Goal: Information Seeking & Learning: Learn about a topic

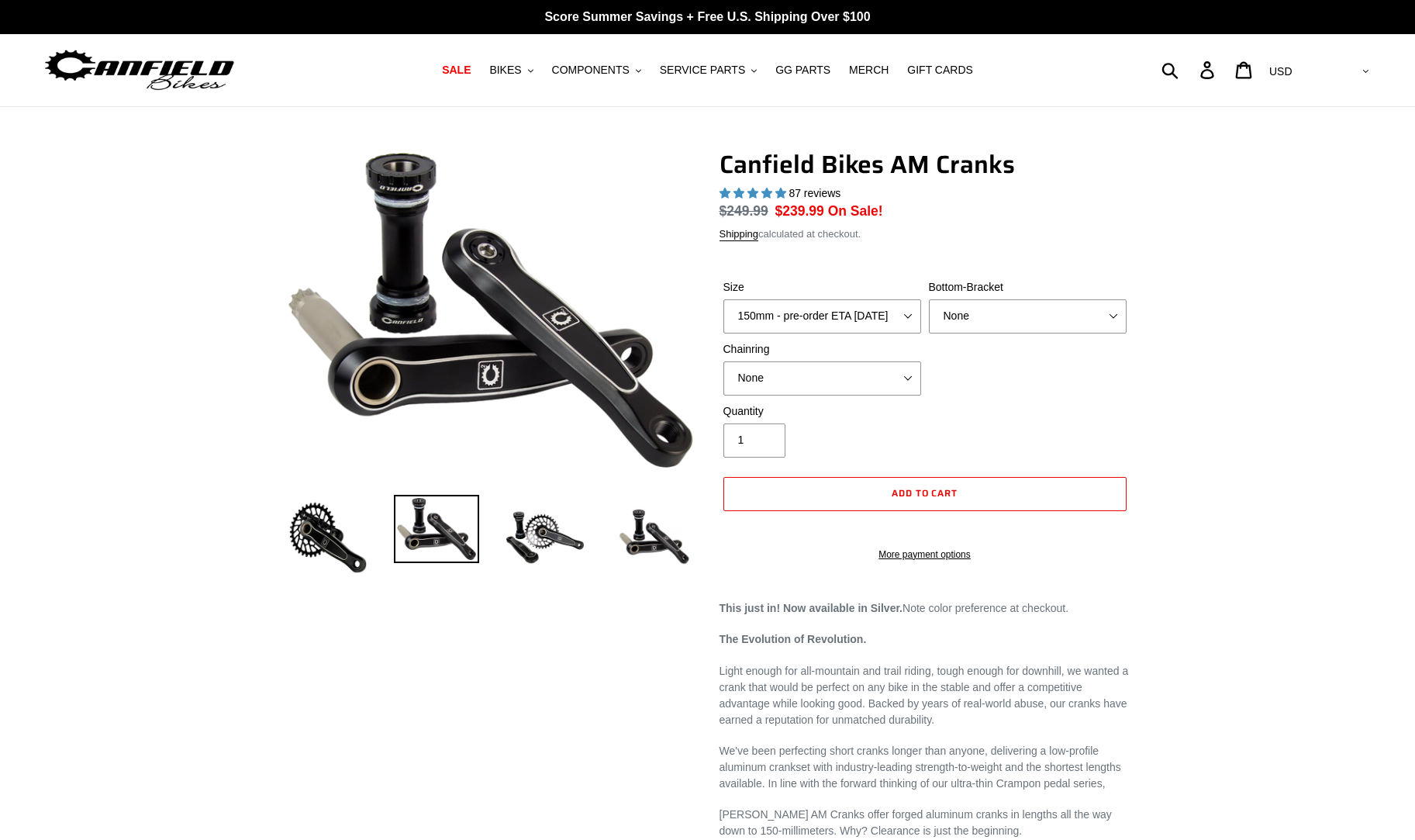
select select "highest-rating"
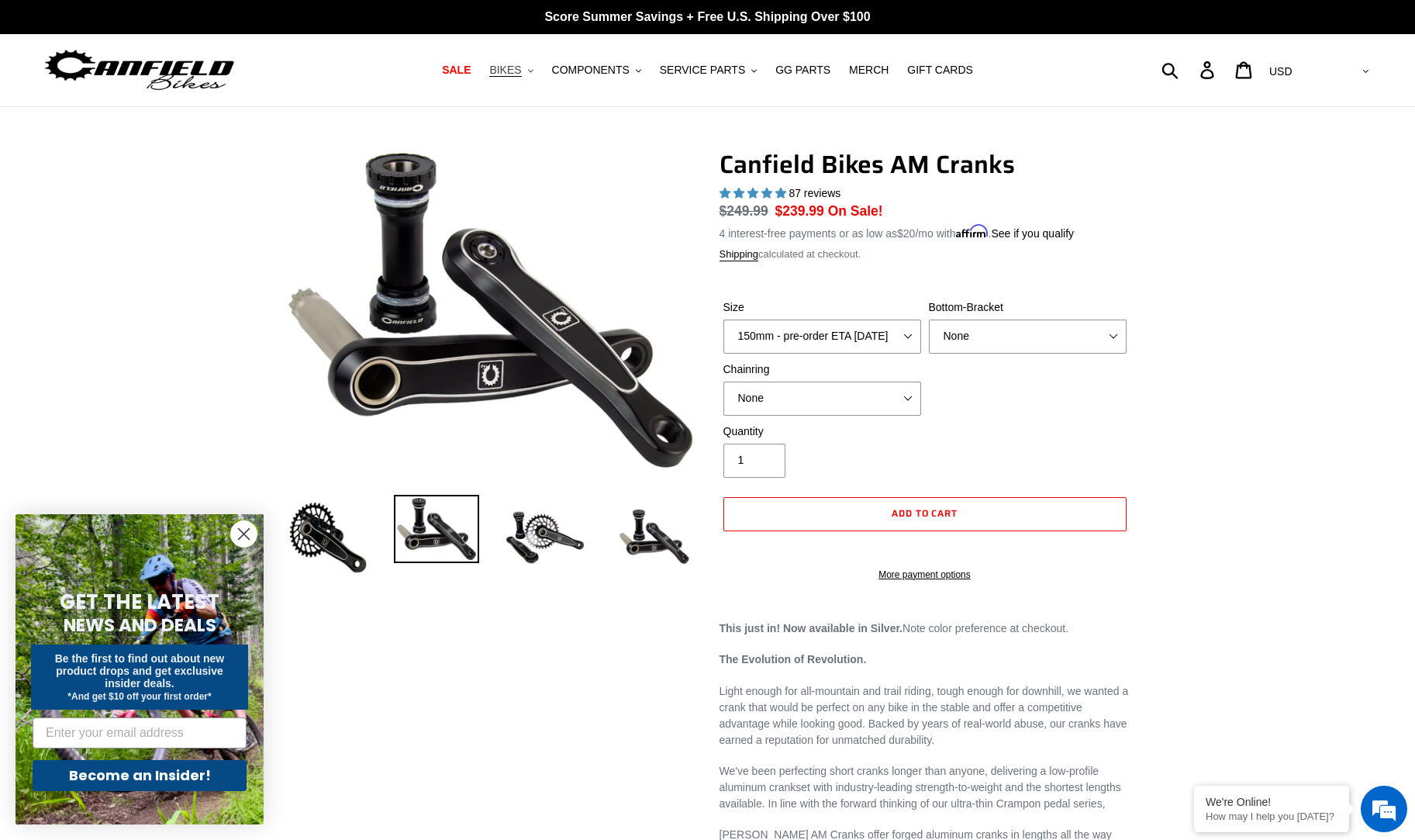
click at [533, 70] on icon ".cls-1{fill:#231f20}" at bounding box center [531, 71] width 6 height 6
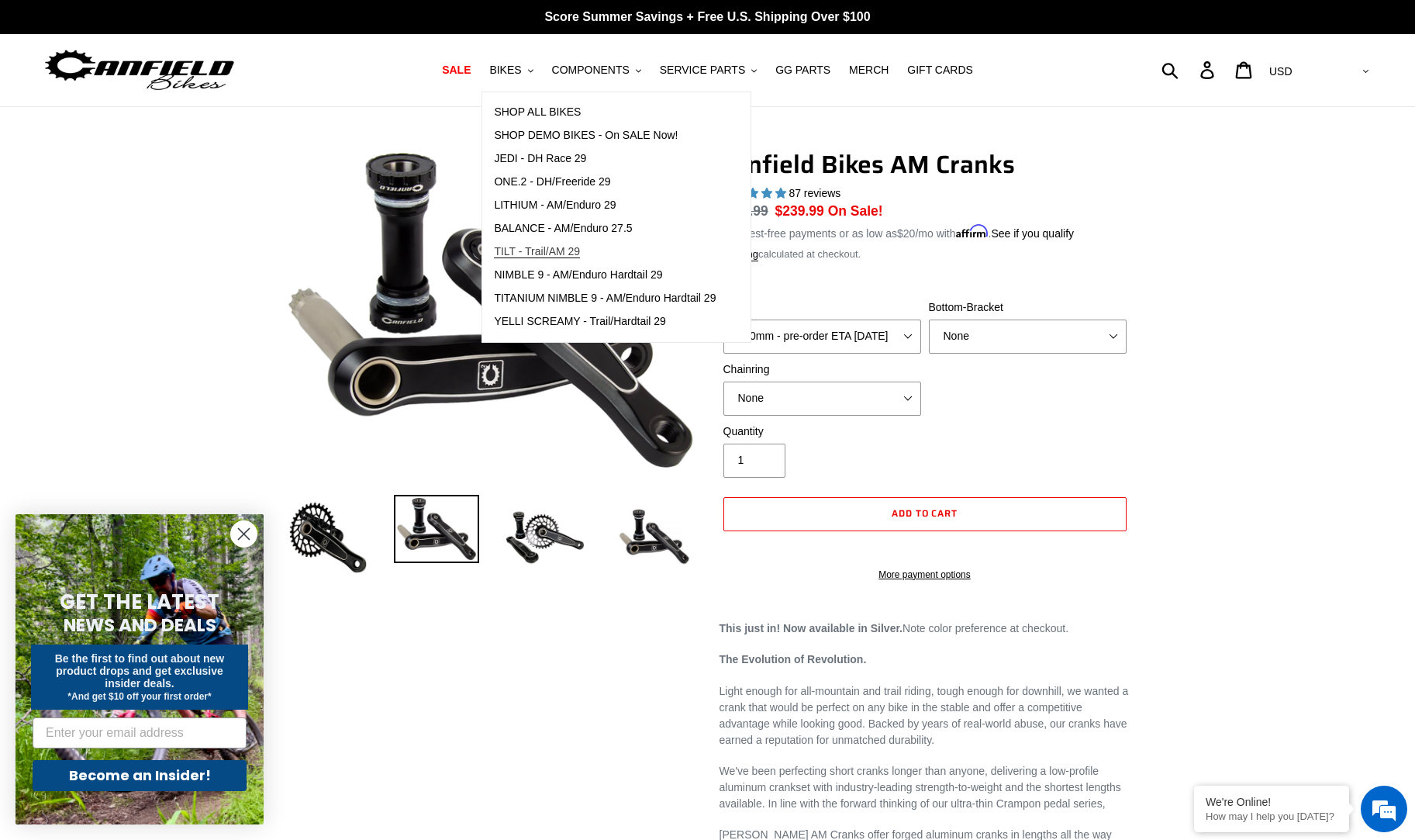
click at [579, 250] on span "TILT - Trail/AM 29" at bounding box center [537, 251] width 86 height 13
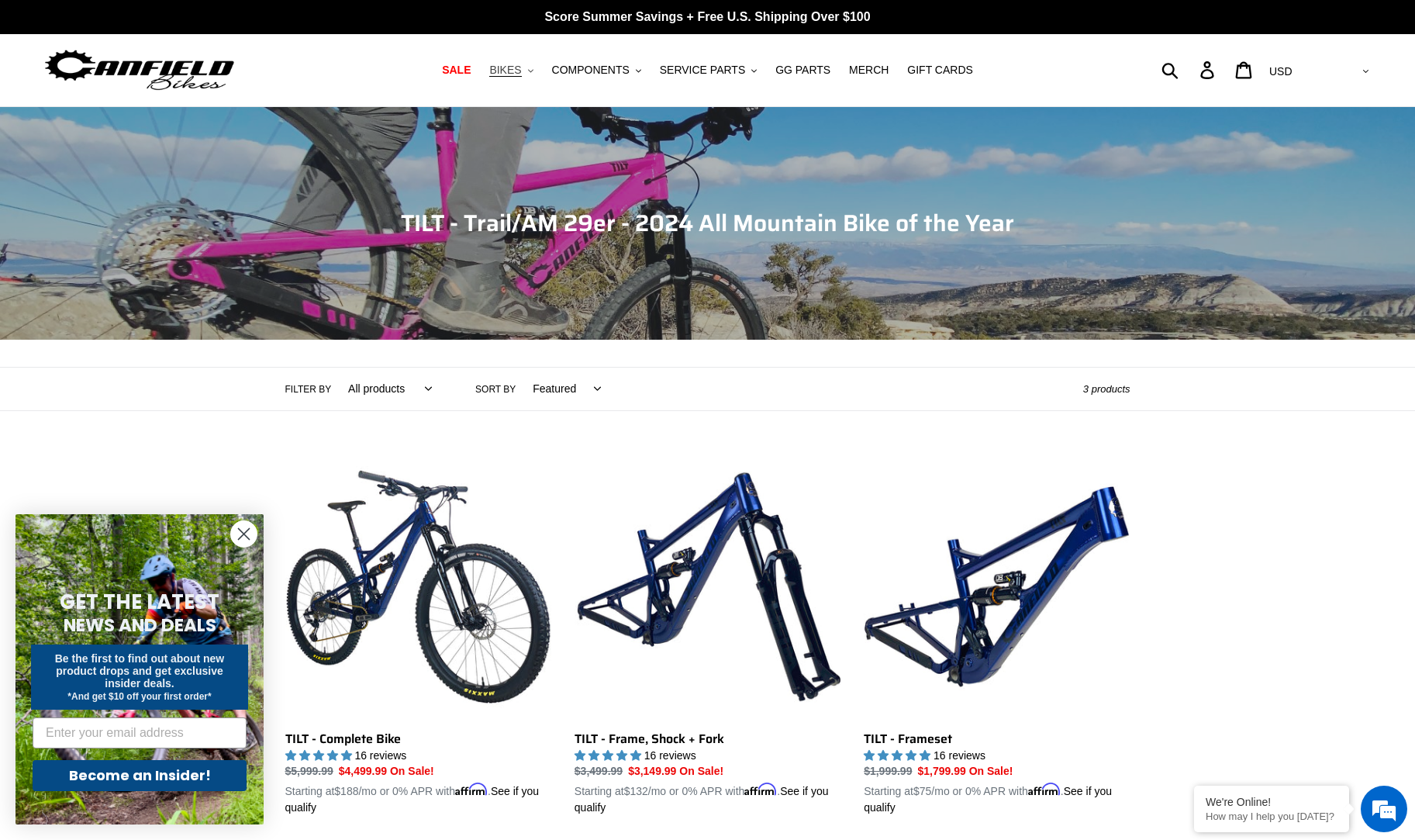
click at [541, 73] on button "BIKES .cls-1{fill:#231f20}" at bounding box center [511, 70] width 59 height 21
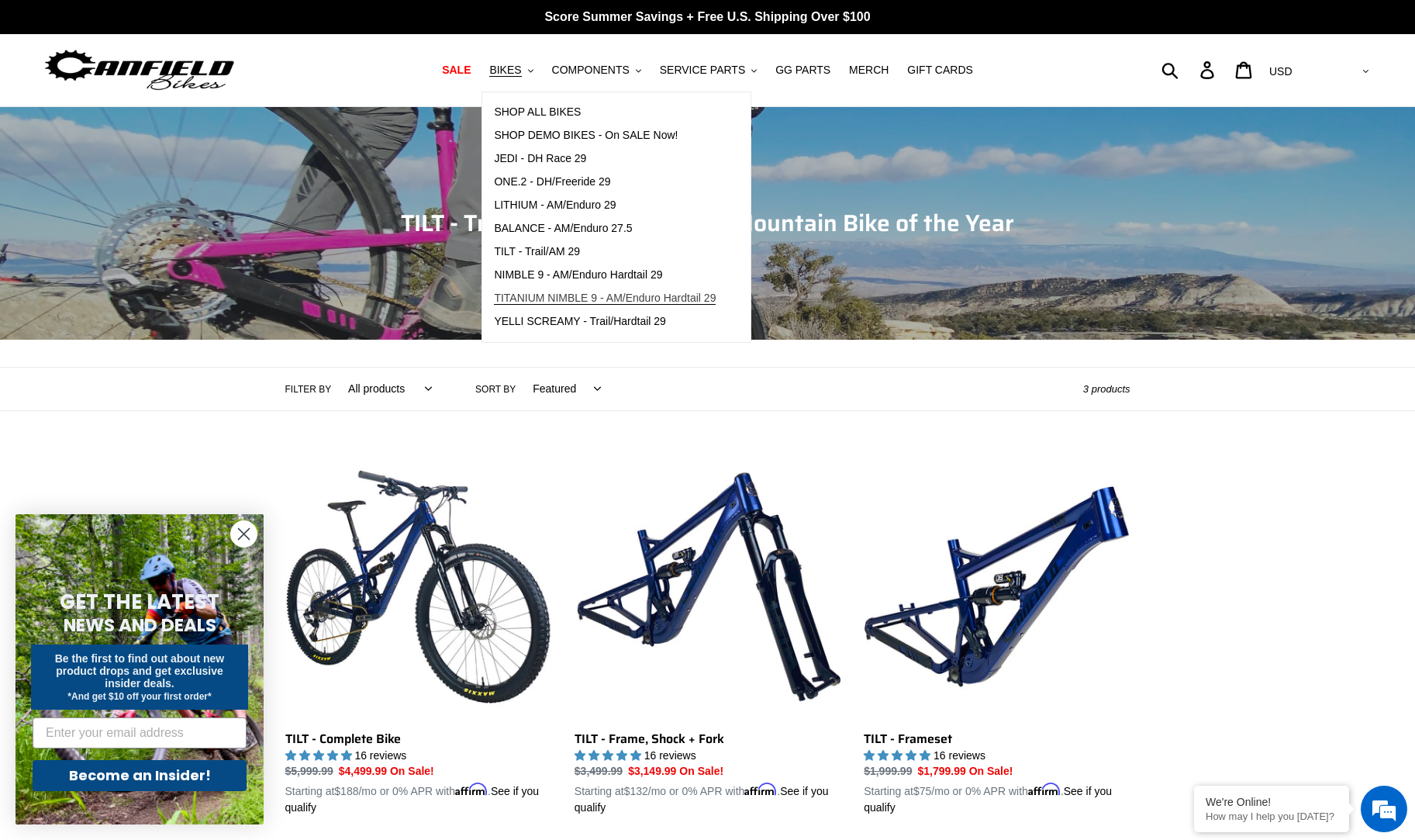
click at [639, 300] on span "TITANIUM NIMBLE 9 - AM/Enduro Hardtail 29" at bounding box center [605, 298] width 222 height 13
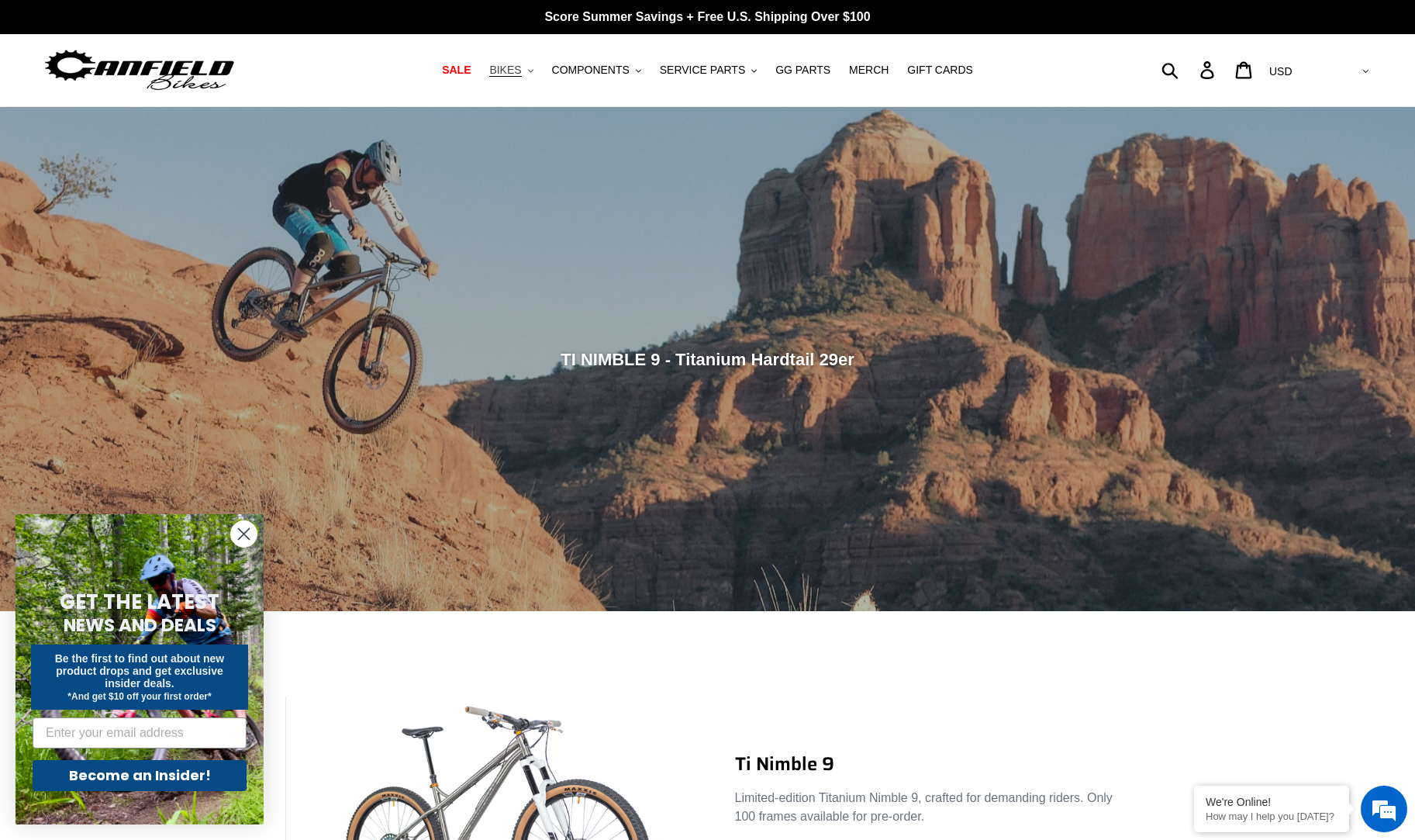
click at [533, 71] on icon ".cls-1{fill:#231f20}" at bounding box center [531, 71] width 6 height 6
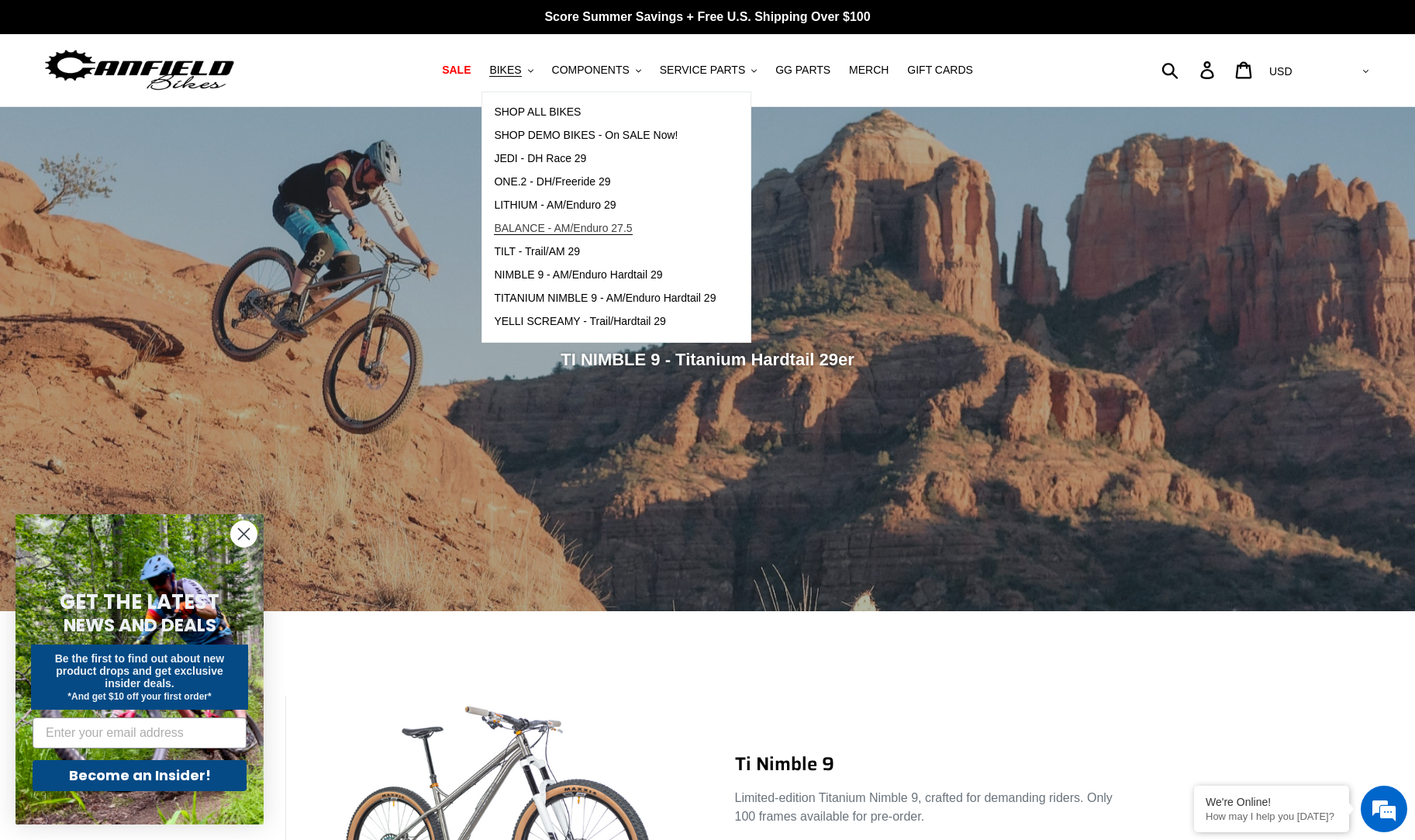
click at [617, 226] on span "BALANCE - AM/Enduro 27.5" at bounding box center [563, 228] width 138 height 13
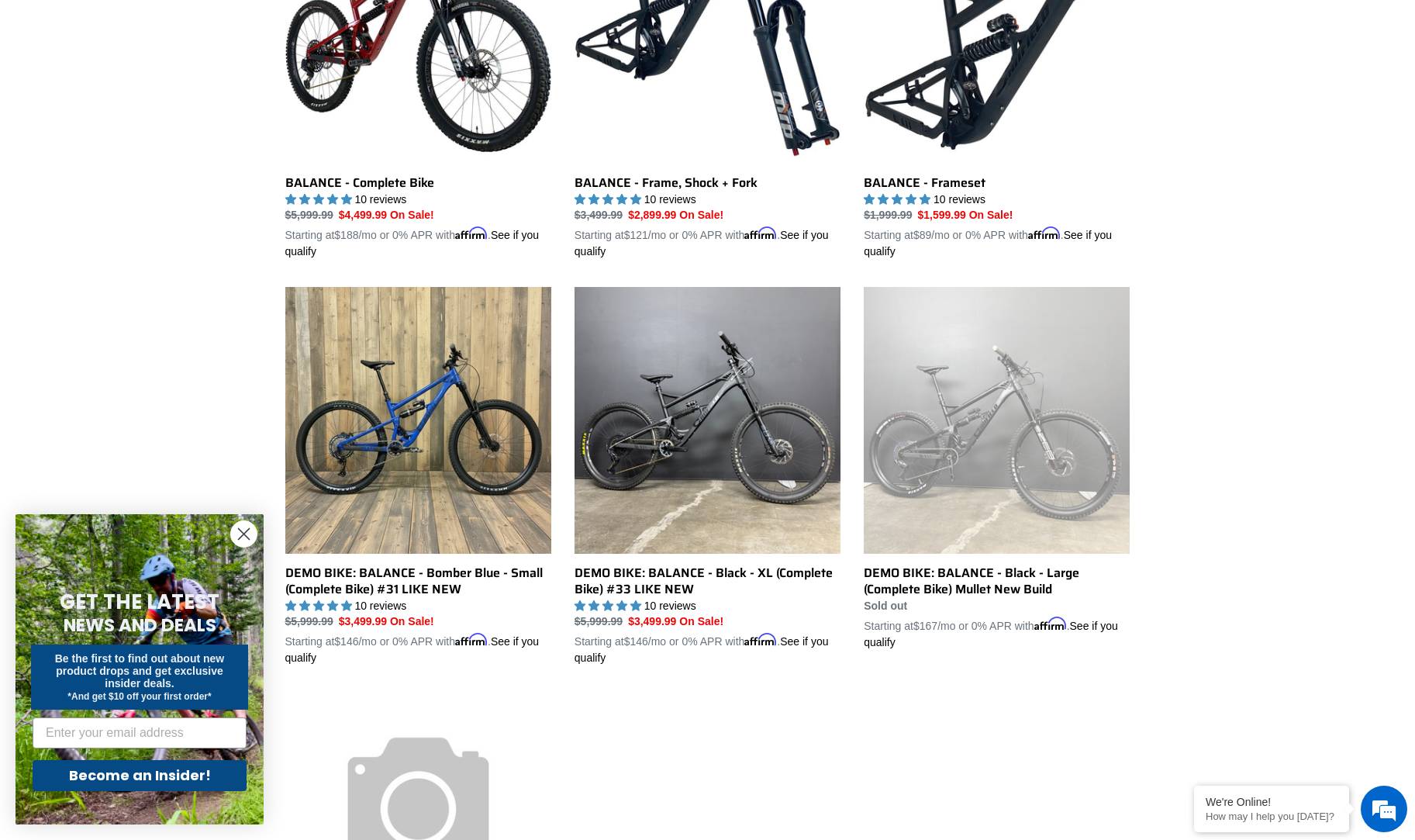
scroll to position [569, 0]
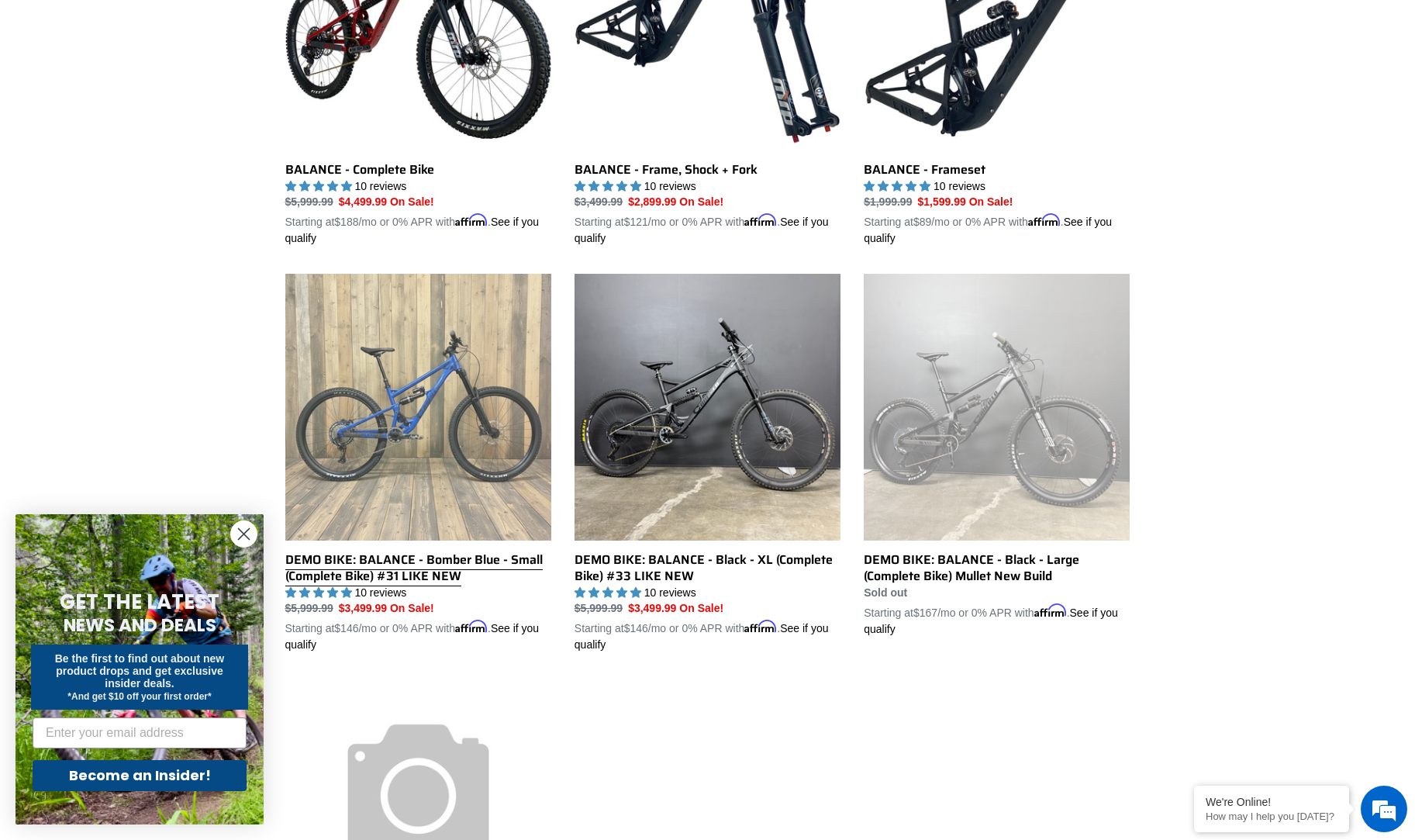
click at [393, 410] on link "DEMO BIKE: BALANCE - Bomber Blue - Small (Complete Bike) #31 LIKE NEW" at bounding box center [418, 463] width 266 height 379
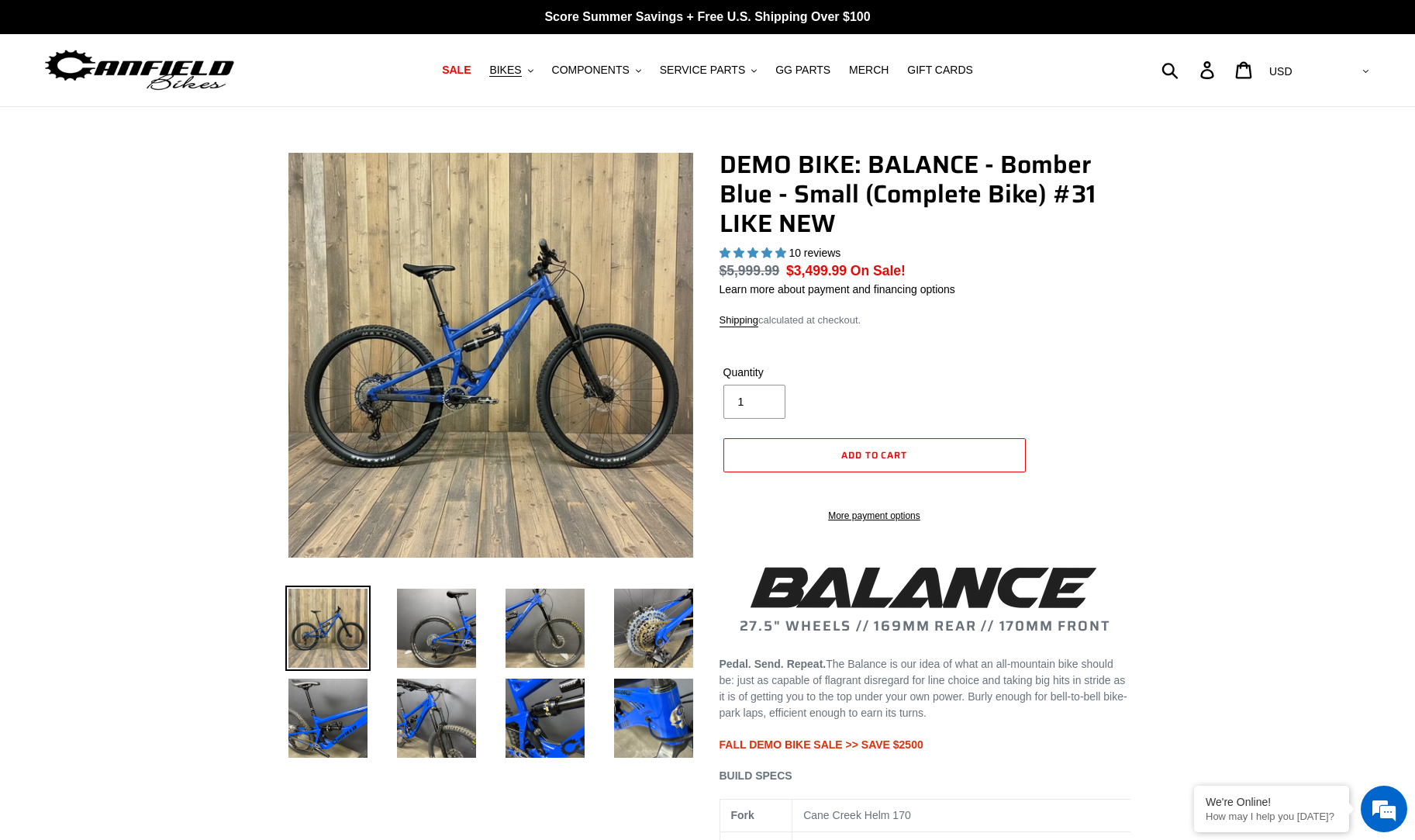
select select "highest-rating"
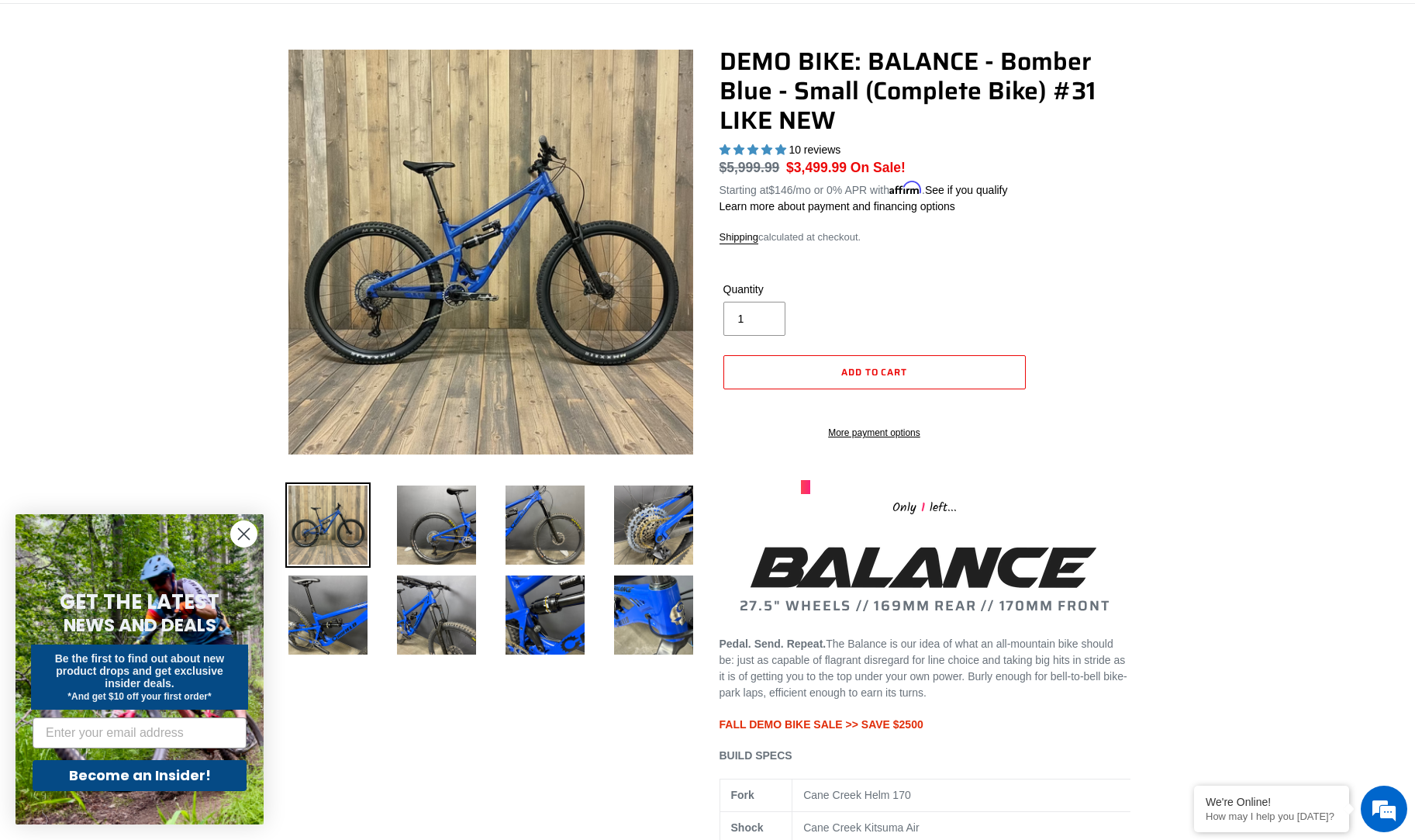
scroll to position [102, 0]
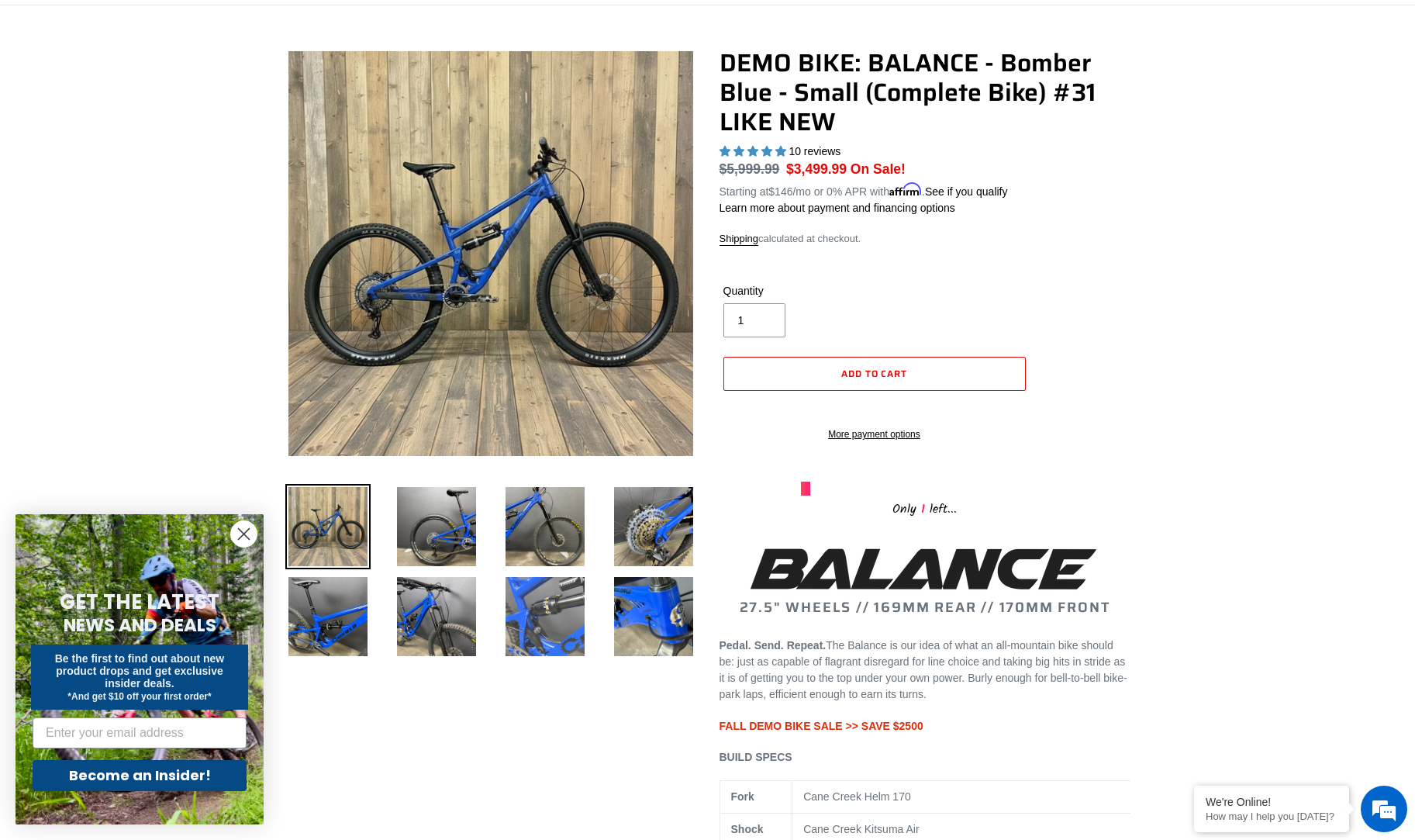
click at [550, 614] on img at bounding box center [545, 617] width 86 height 86
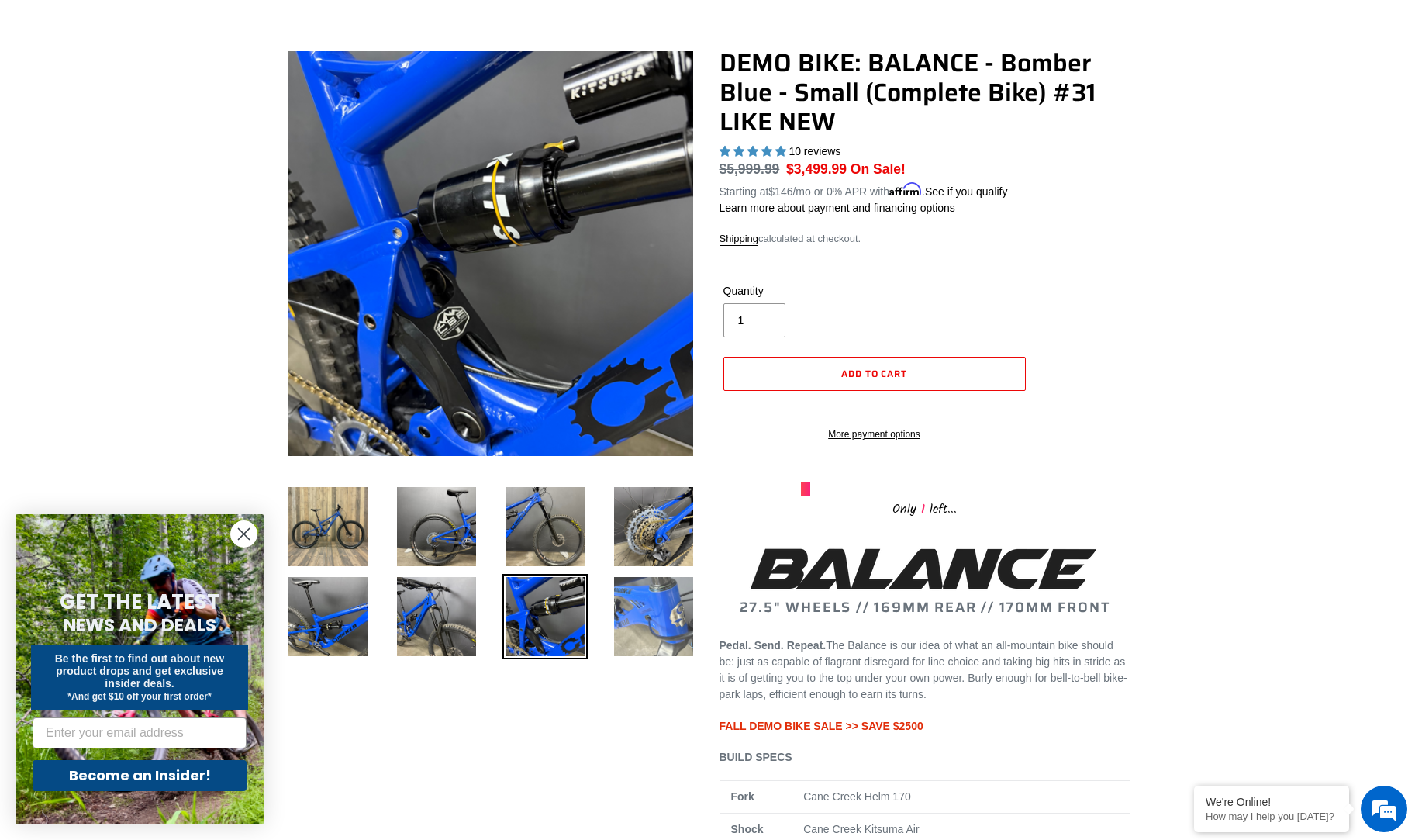
click at [659, 600] on img at bounding box center [653, 617] width 86 height 86
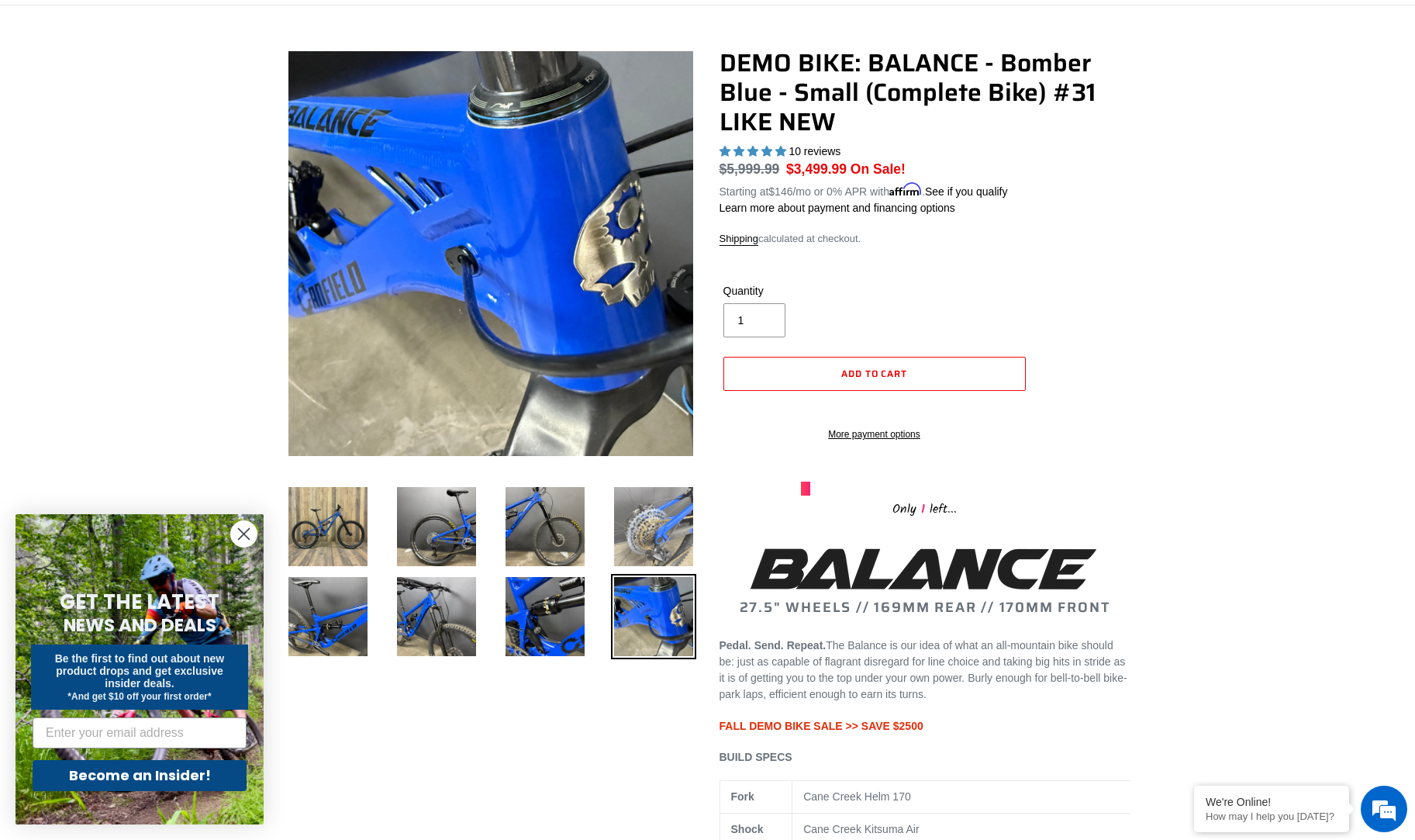
click at [655, 523] on img at bounding box center [653, 526] width 86 height 86
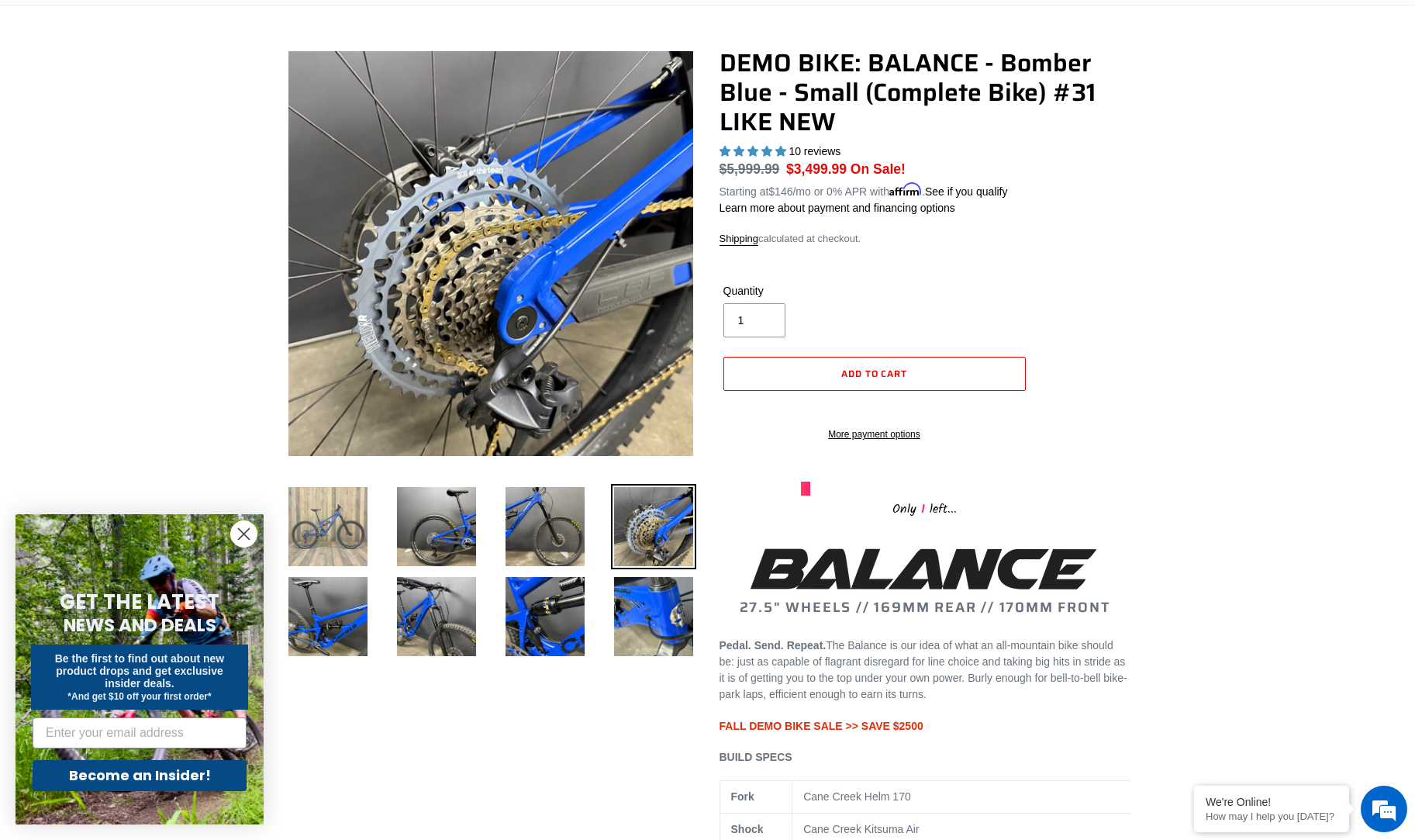
click at [334, 518] on img at bounding box center [328, 526] width 86 height 86
